Goal: Transaction & Acquisition: Purchase product/service

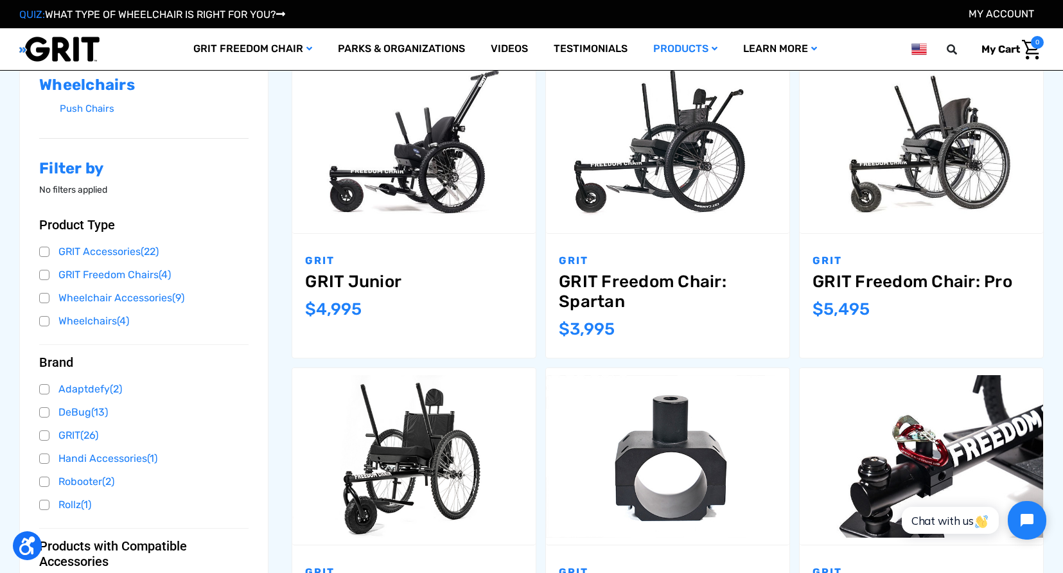
scroll to position [288, 0]
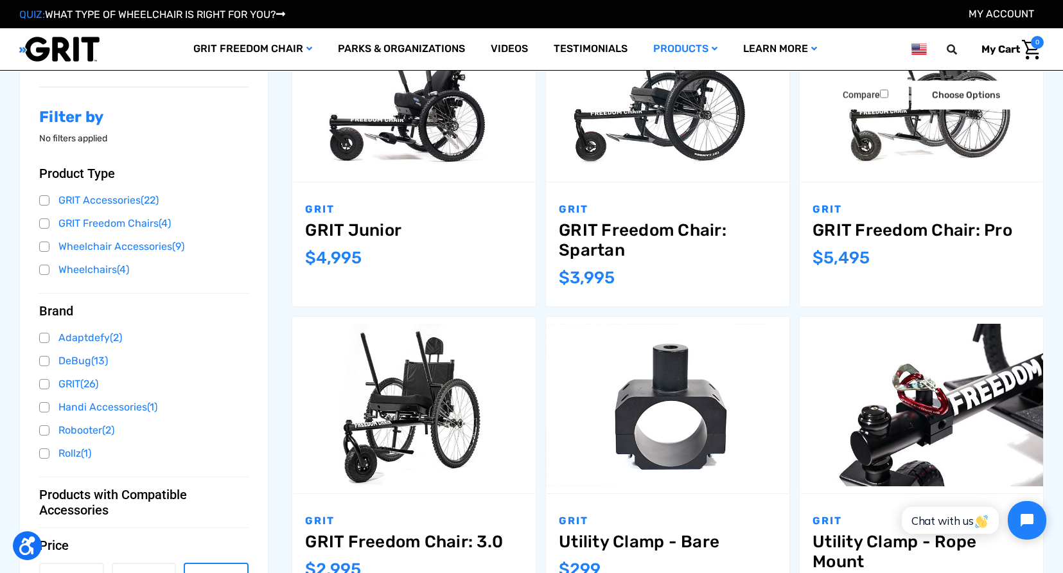
click at [925, 122] on img "GRIT Freedom Chair: Pro,$5,495.00\a" at bounding box center [922, 93] width 244 height 163
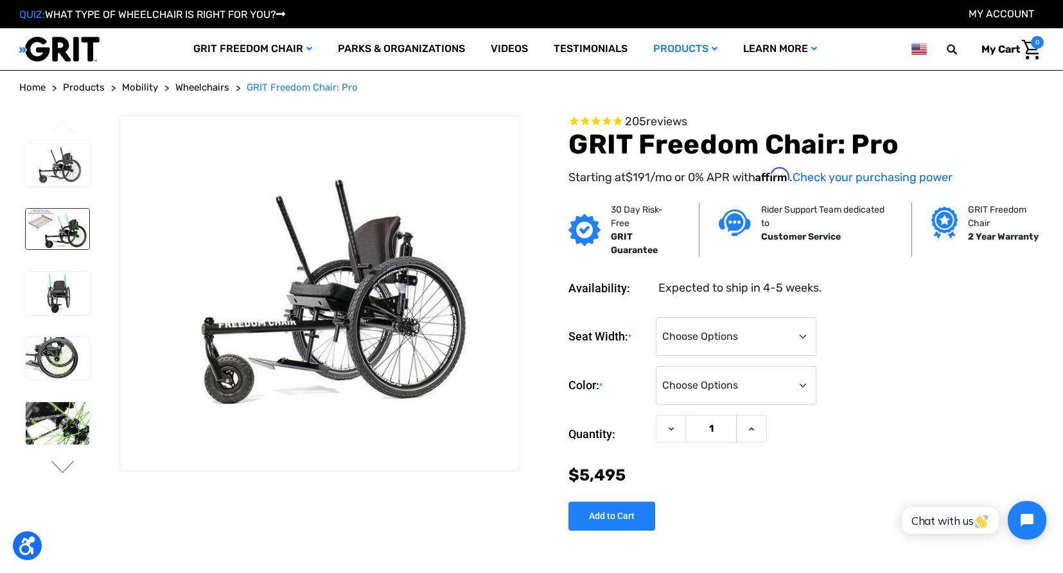
click at [69, 235] on img at bounding box center [58, 229] width 64 height 41
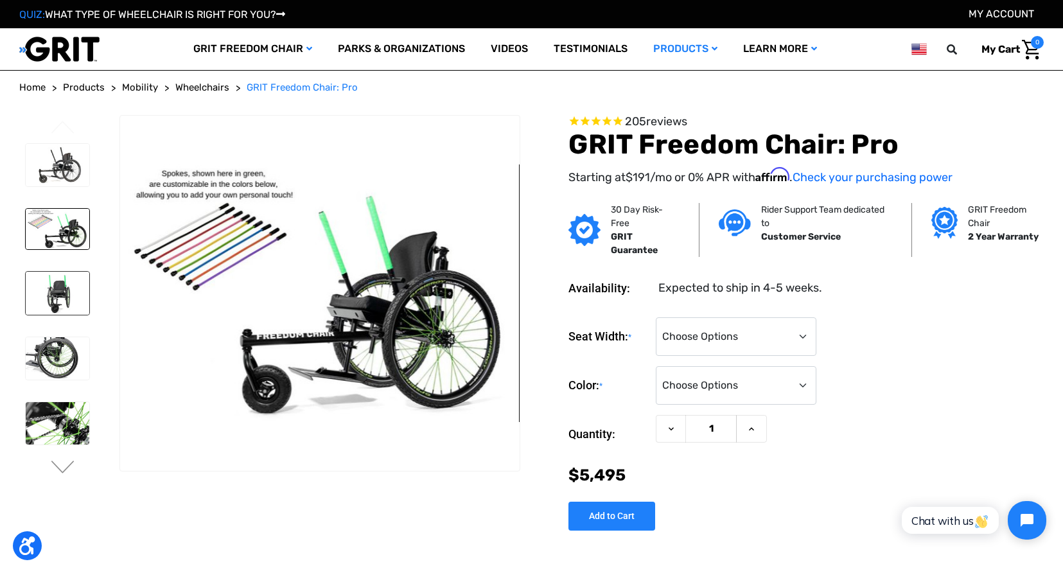
click at [63, 288] on img at bounding box center [58, 293] width 64 height 42
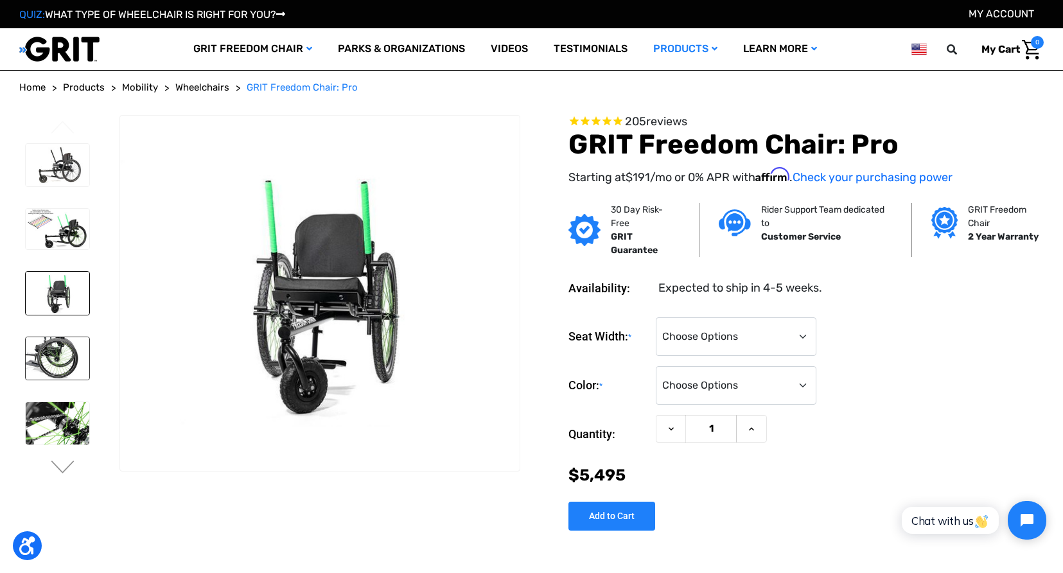
click at [63, 353] on img at bounding box center [58, 358] width 64 height 42
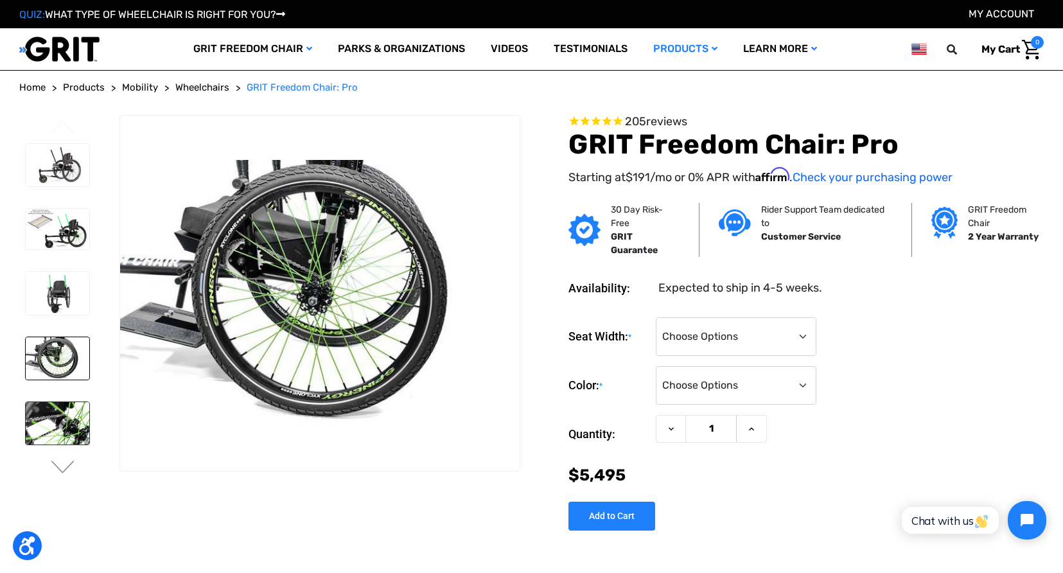
click at [78, 433] on img at bounding box center [58, 423] width 64 height 42
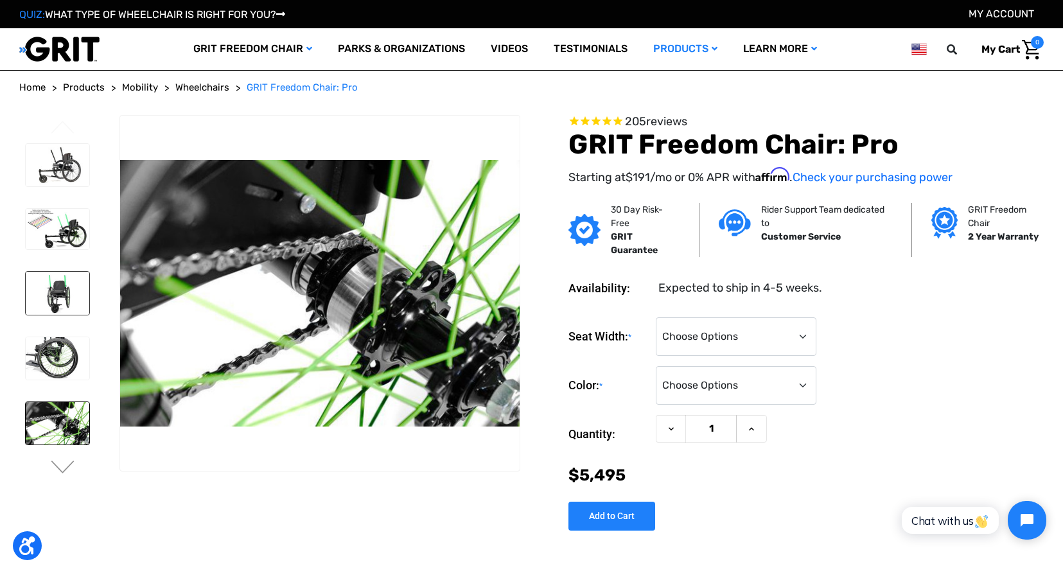
click at [57, 288] on img at bounding box center [58, 293] width 64 height 42
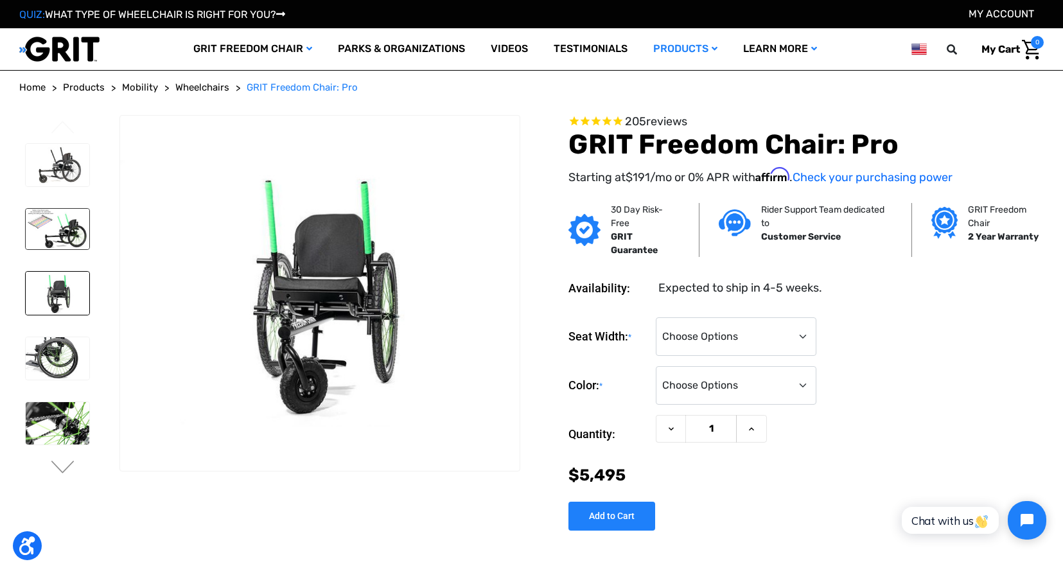
click at [66, 235] on img at bounding box center [58, 229] width 64 height 41
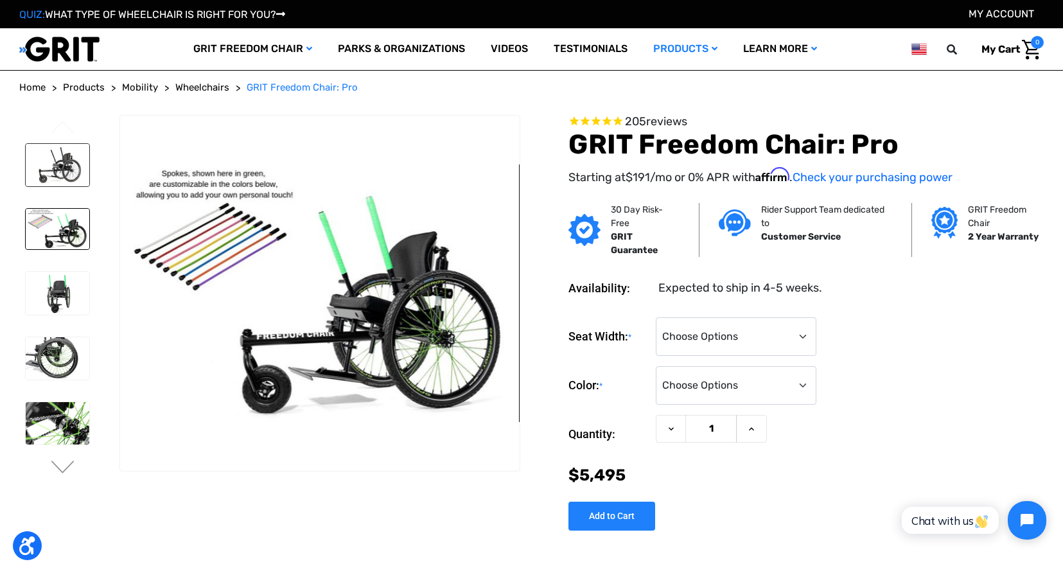
click at [66, 170] on img at bounding box center [58, 165] width 64 height 42
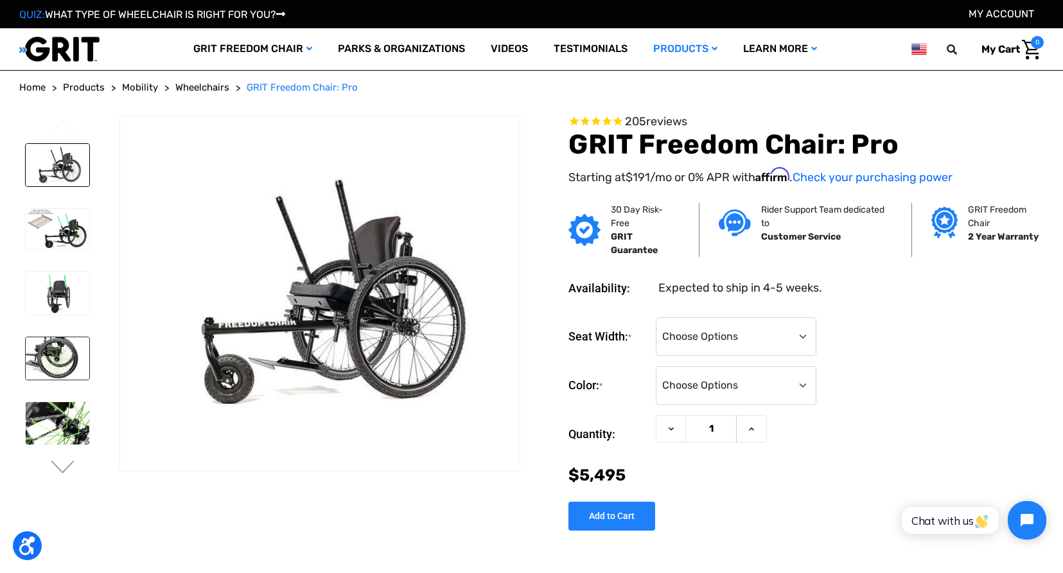
click at [66, 357] on img at bounding box center [58, 358] width 64 height 42
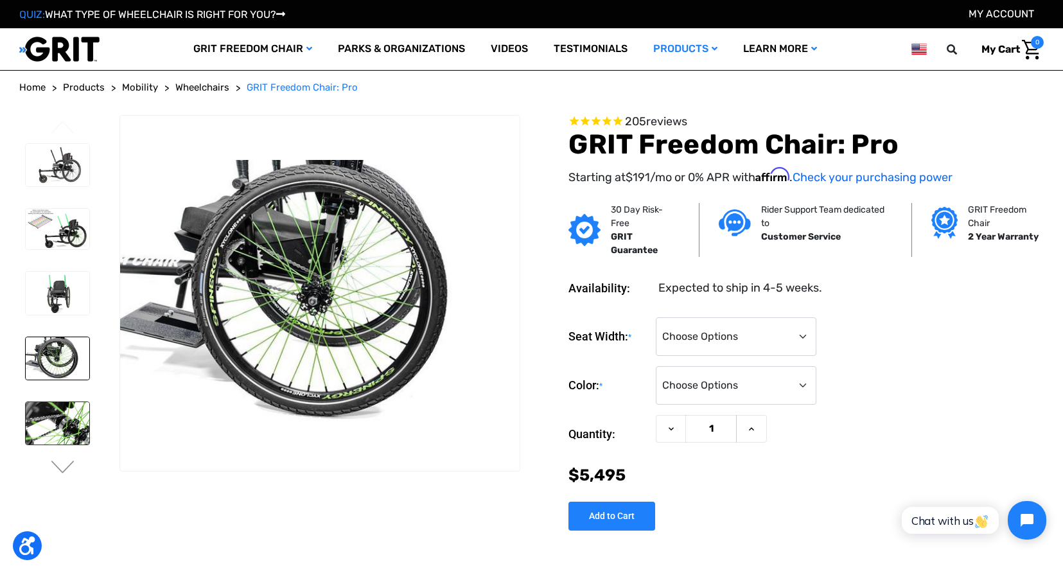
click at [62, 428] on img at bounding box center [58, 423] width 64 height 42
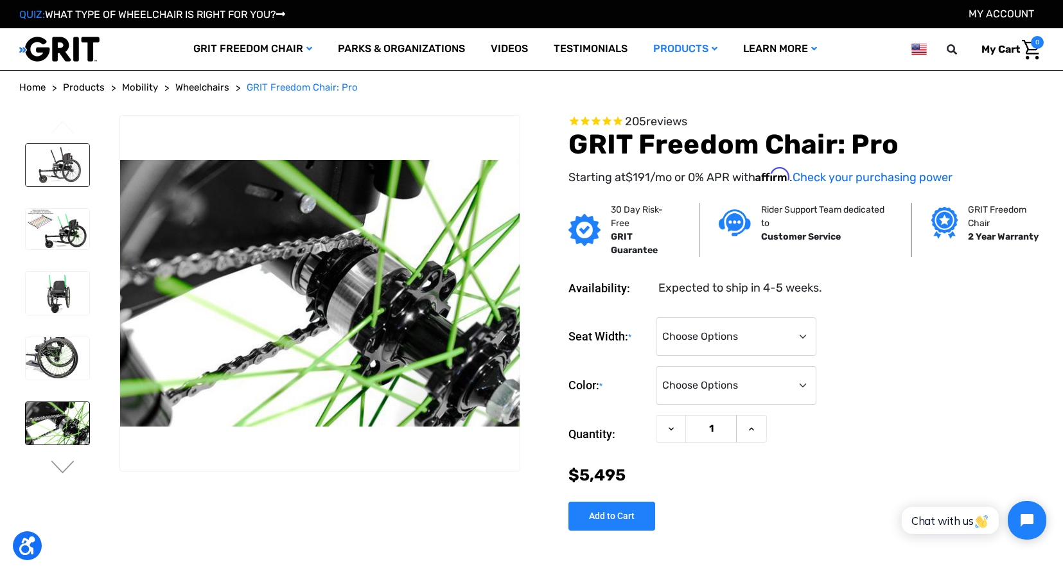
click at [68, 172] on img at bounding box center [58, 165] width 64 height 42
